Goal: Check status

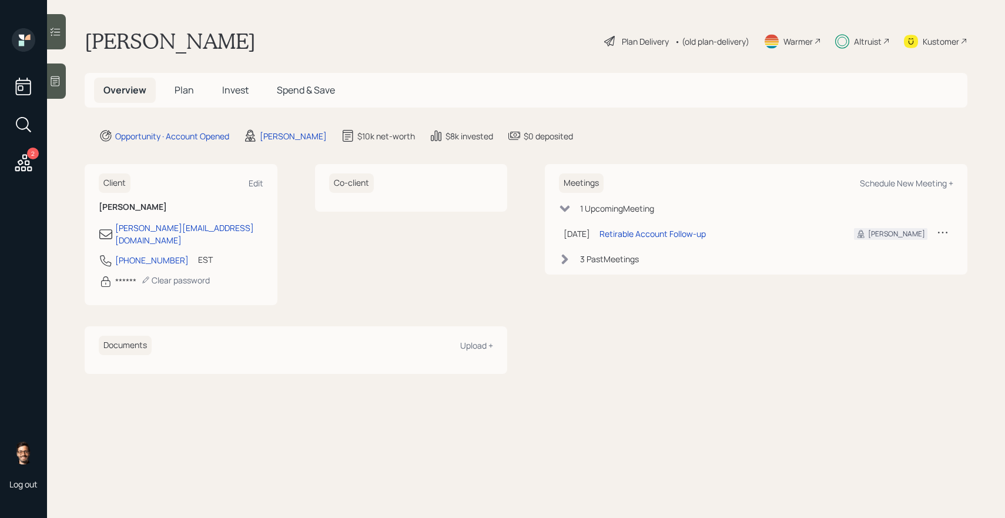
click at [229, 91] on span "Invest" at bounding box center [235, 89] width 26 height 13
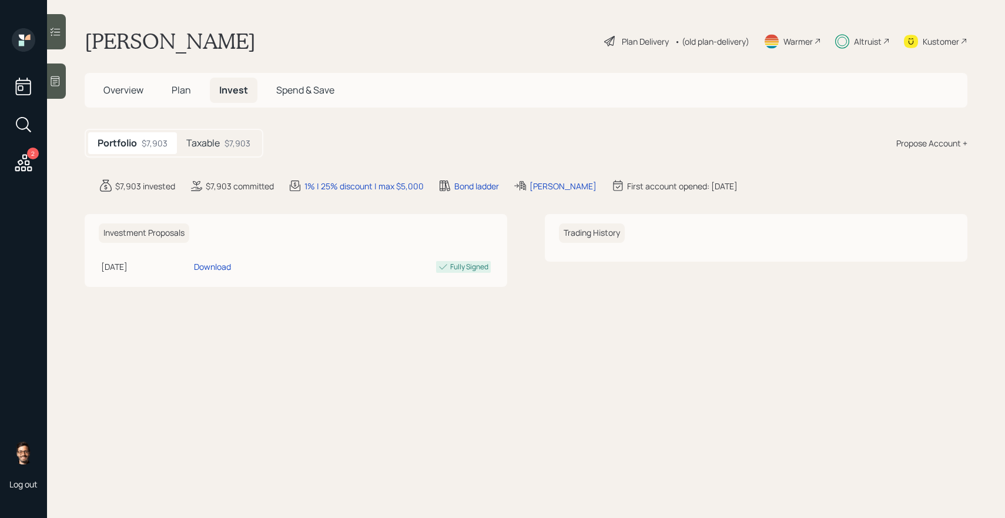
click at [62, 32] on div at bounding box center [56, 31] width 19 height 35
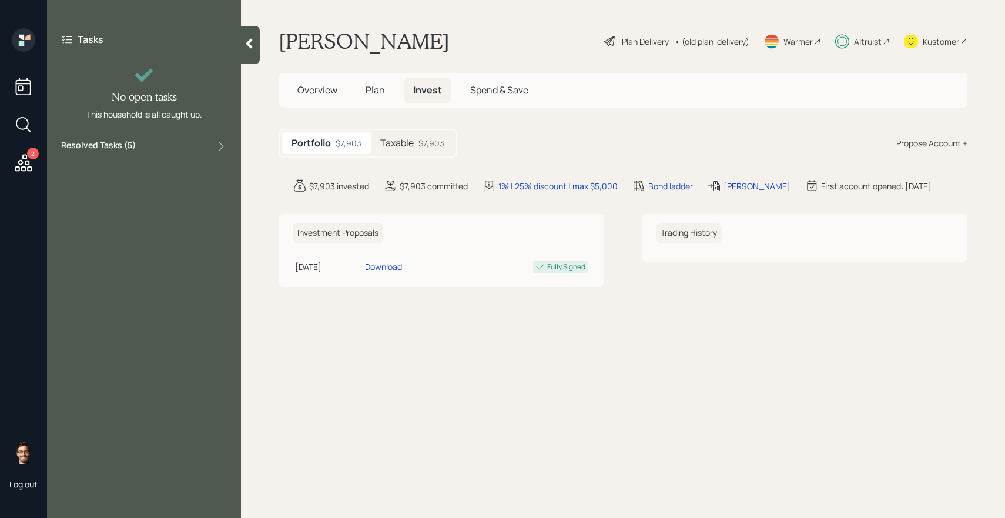
click at [126, 159] on div "Tasks No open tasks This household is all caught up. Resolved Tasks ( 5 )" at bounding box center [144, 259] width 194 height 518
click at [126, 146] on label "Resolved Tasks ( 5 )" at bounding box center [98, 146] width 75 height 14
